Goal: Information Seeking & Learning: Learn about a topic

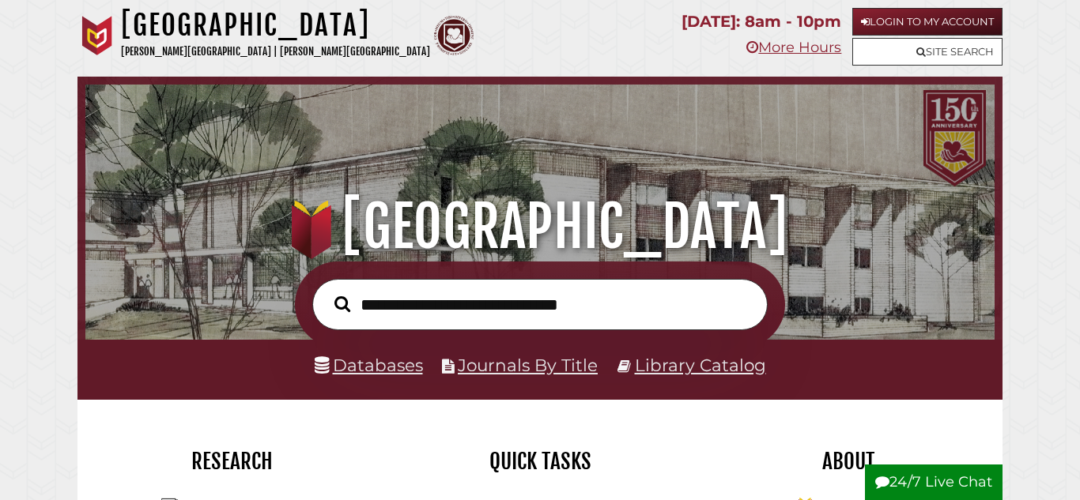
scroll to position [300, 901]
click at [377, 365] on link "Databases" at bounding box center [369, 365] width 108 height 21
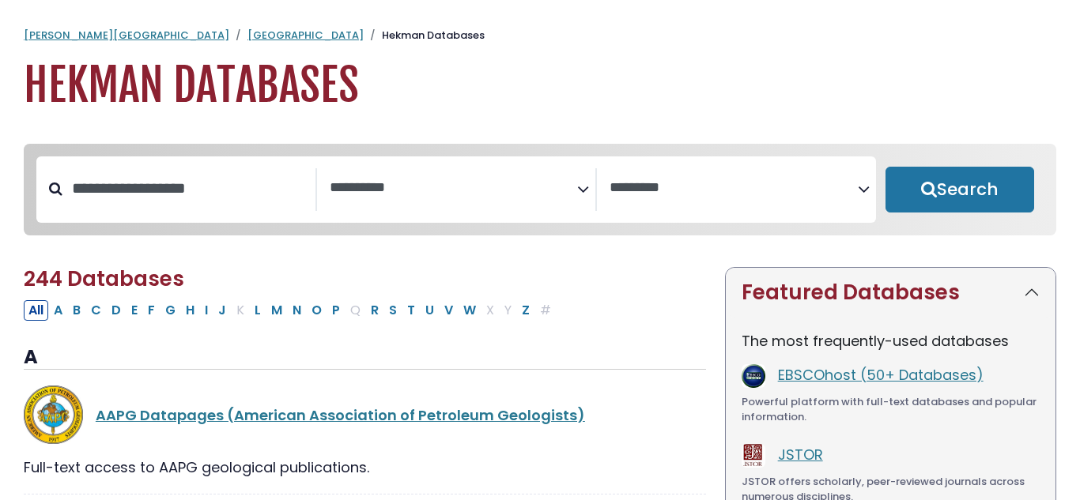
select select "Database Subject Filter"
select select "Database Vendors Filter"
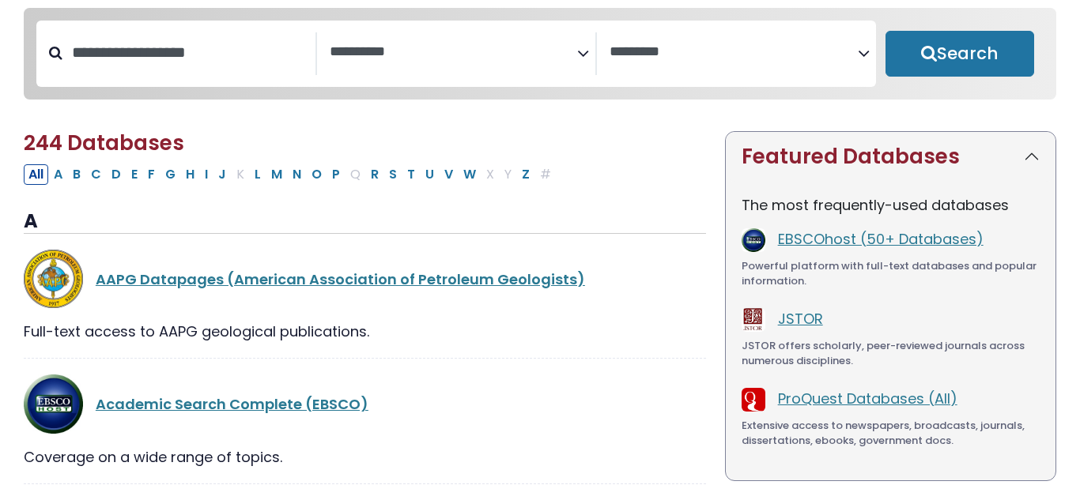
scroll to position [137, 0]
click at [284, 176] on button "M" at bounding box center [276, 174] width 21 height 21
select select "Database Subject Filter"
select select "Database Vendors Filter"
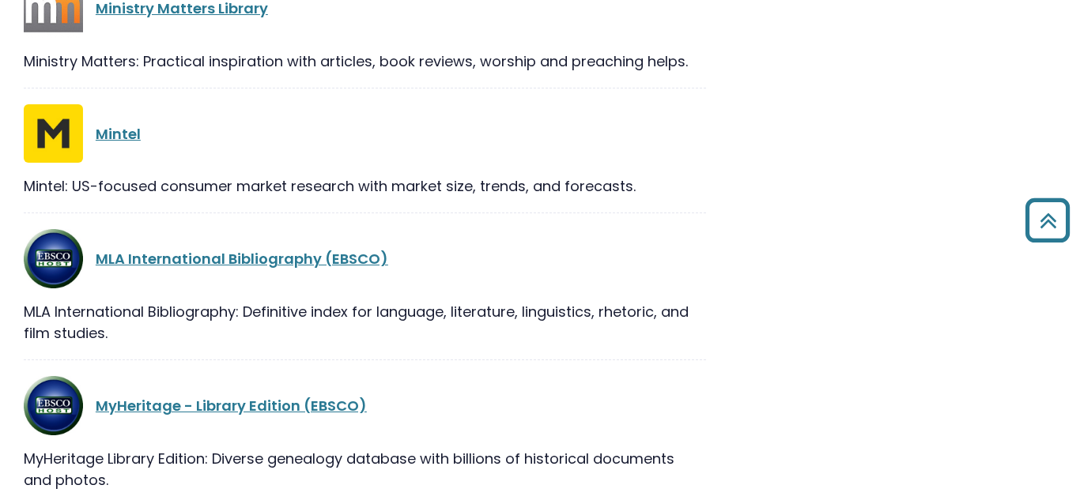
scroll to position [1288, 0]
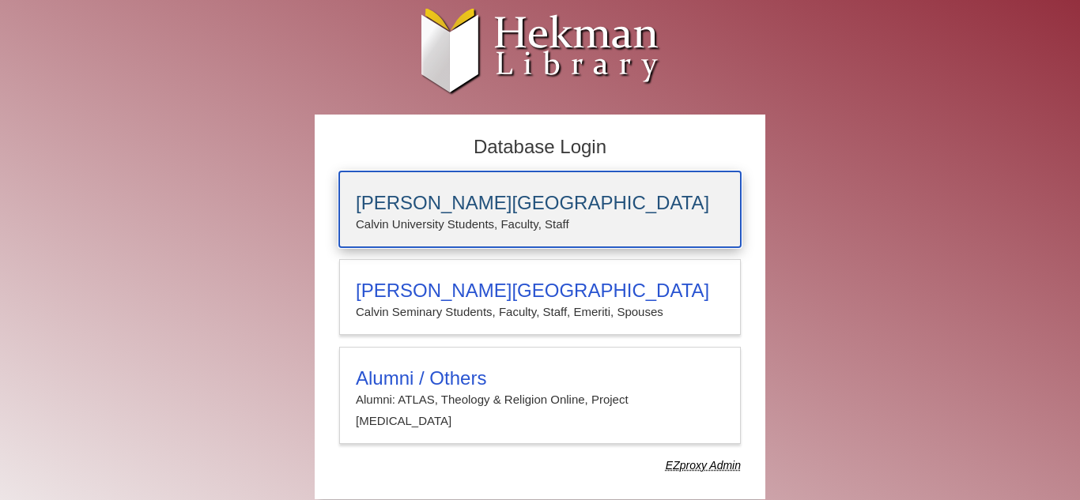
click at [542, 199] on h3 "[PERSON_NAME][GEOGRAPHIC_DATA]" at bounding box center [540, 203] width 368 height 22
click at [559, 205] on h3 "[PERSON_NAME][GEOGRAPHIC_DATA]" at bounding box center [540, 203] width 368 height 22
